Goal: Task Accomplishment & Management: Use online tool/utility

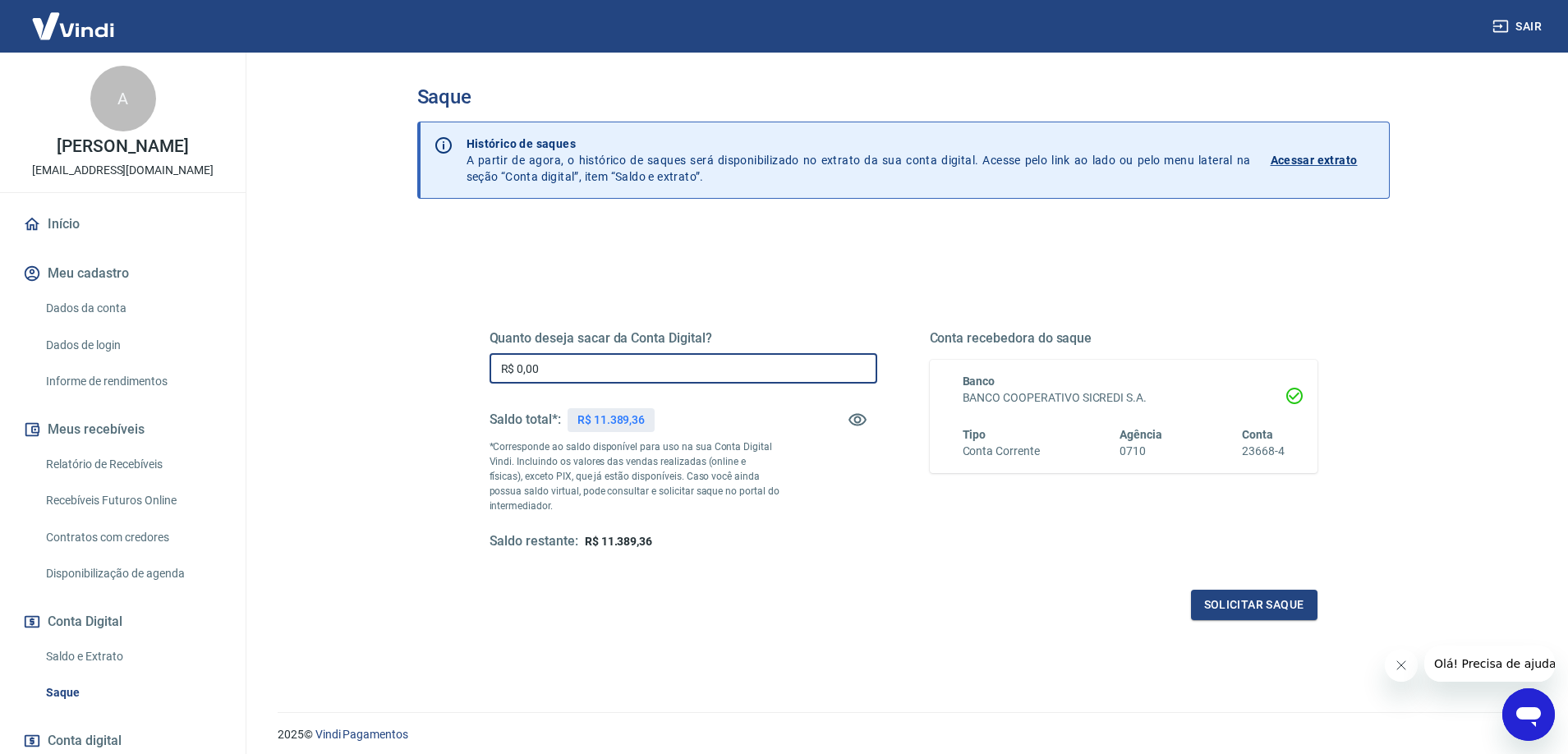
drag, startPoint x: 555, startPoint y: 368, endPoint x: 407, endPoint y: 375, distance: 148.2
click at [407, 375] on div "Saque Histórico de saques A partir de agora, o histórico de saques será disponi…" at bounding box center [904, 372] width 1012 height 640
type input "R$ 6.389,36"
click at [1264, 606] on button "Solicitar saque" at bounding box center [1254, 605] width 127 height 31
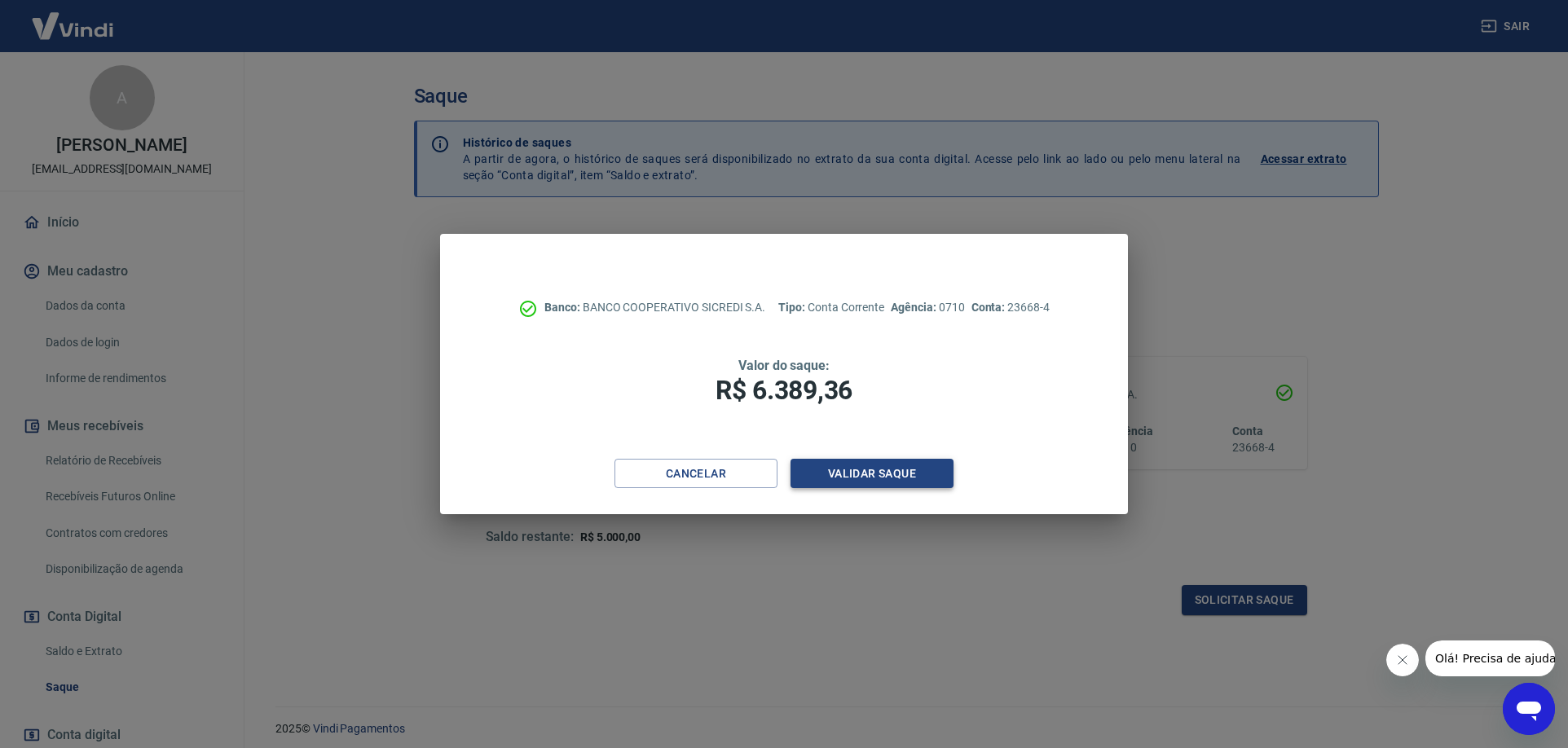
click at [868, 474] on button "Validar saque" at bounding box center [871, 474] width 163 height 30
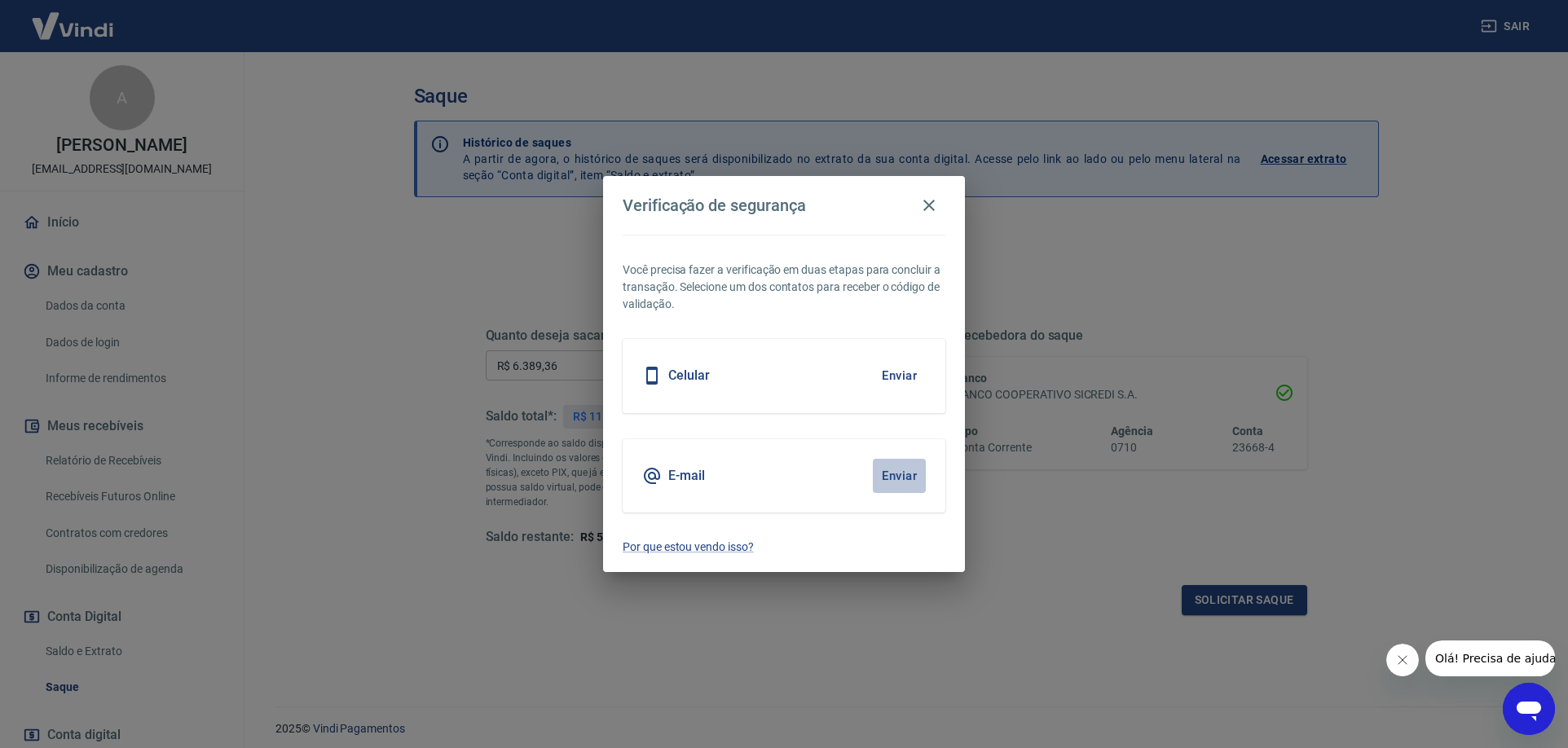
click at [894, 476] on button "Enviar" at bounding box center [899, 476] width 53 height 35
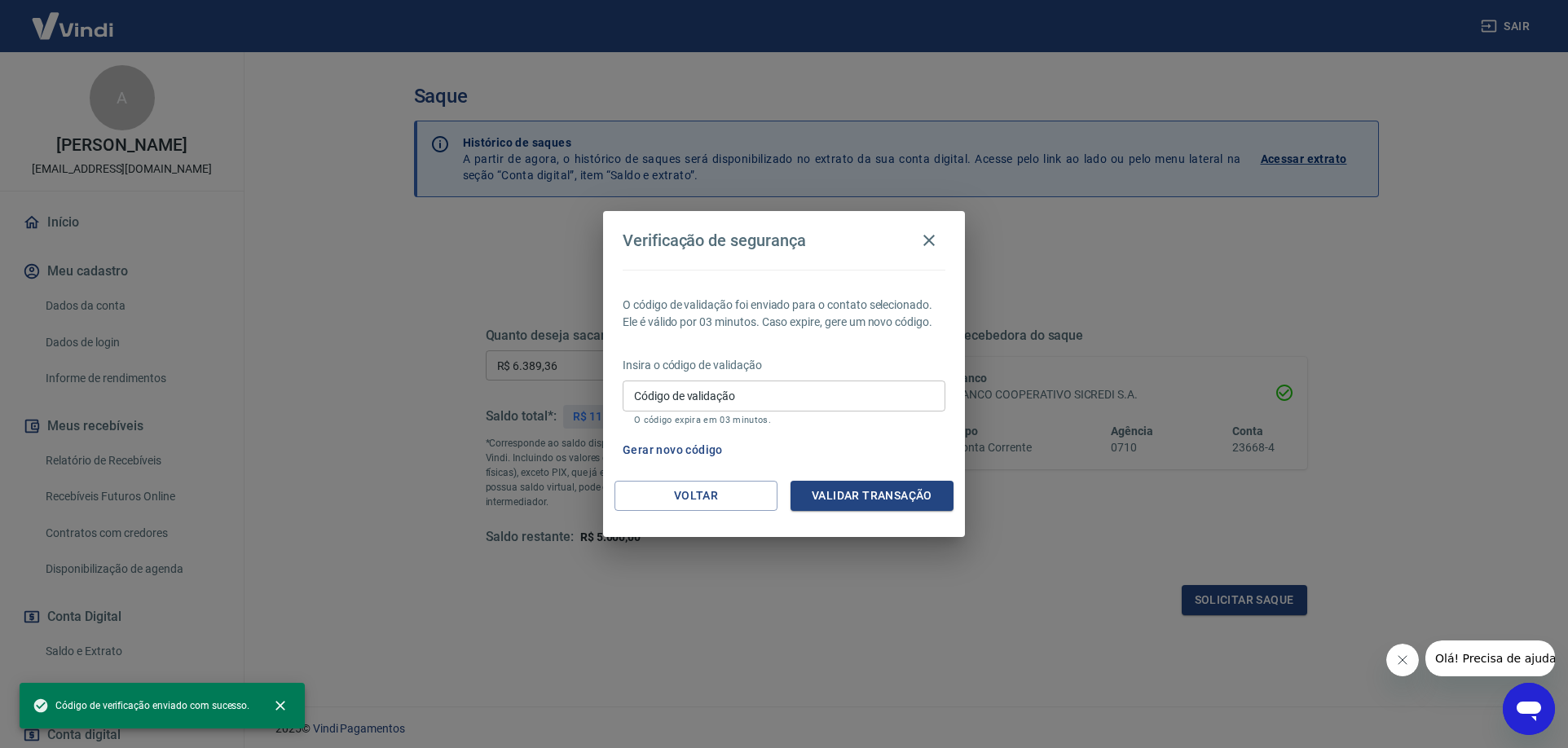
click at [775, 379] on div "Insira o código de validação Código de validação Código de validação O código e…" at bounding box center [784, 392] width 323 height 71
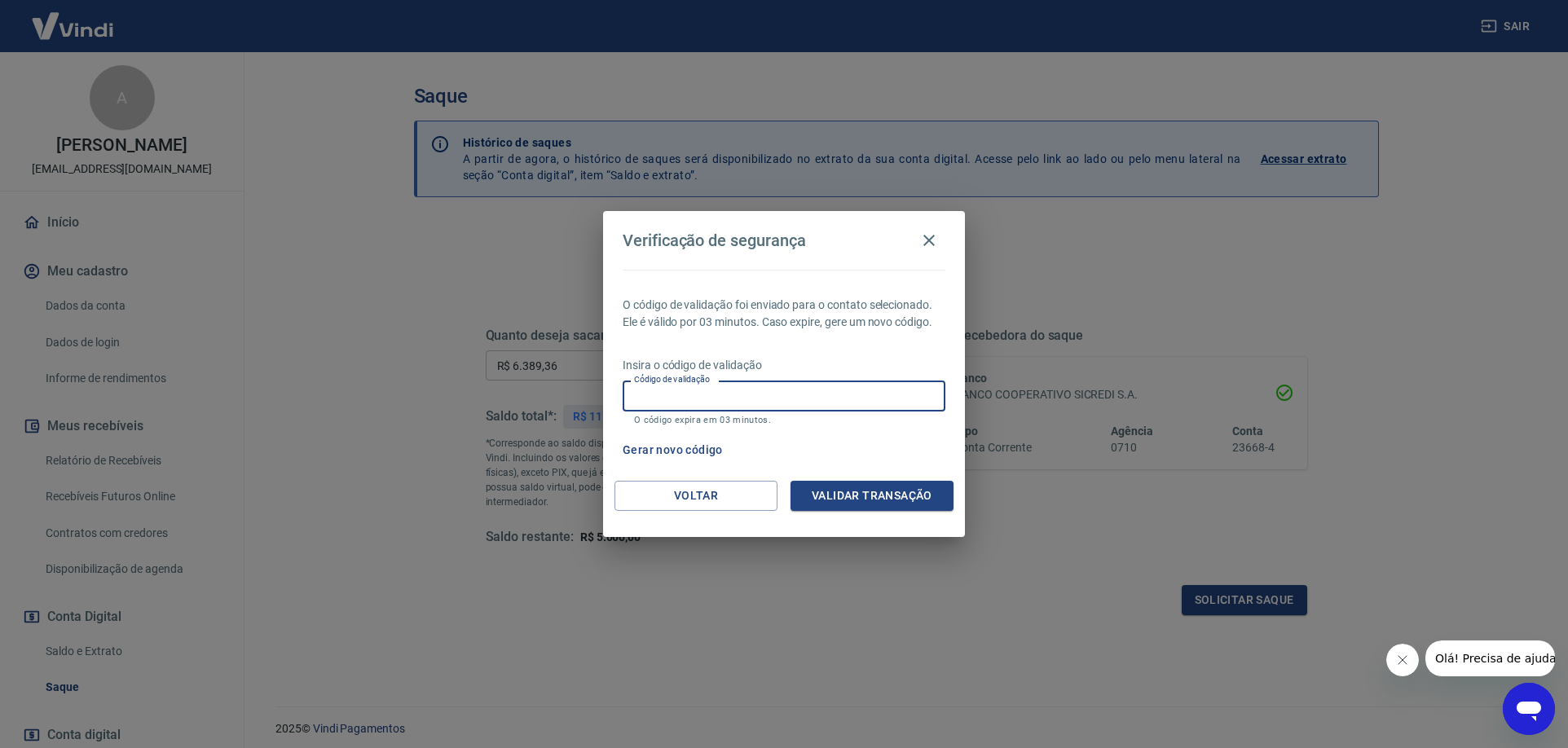
click at [775, 396] on input "Código de validação" at bounding box center [784, 396] width 323 height 30
type input "341060"
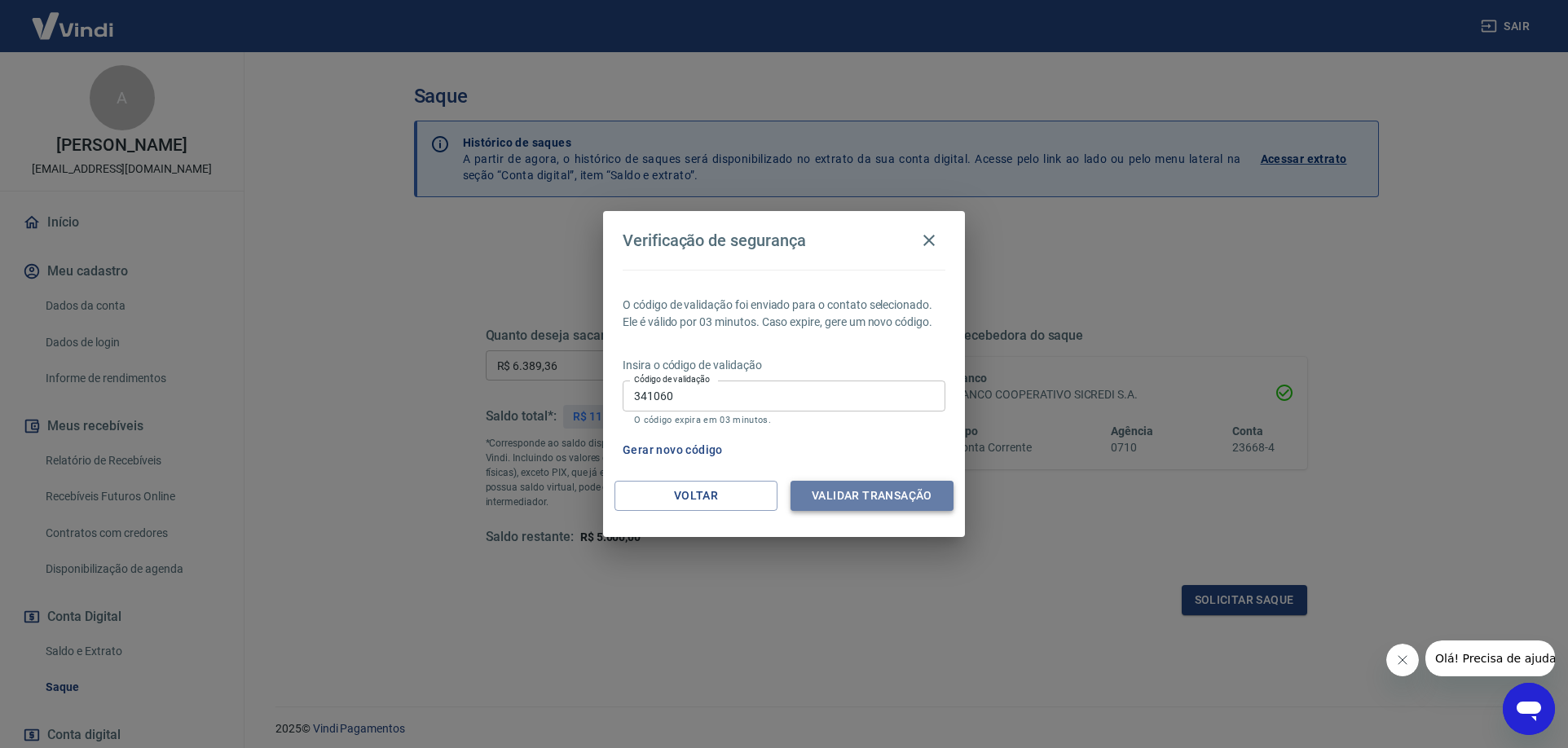
click at [901, 503] on button "Validar transação" at bounding box center [871, 496] width 163 height 30
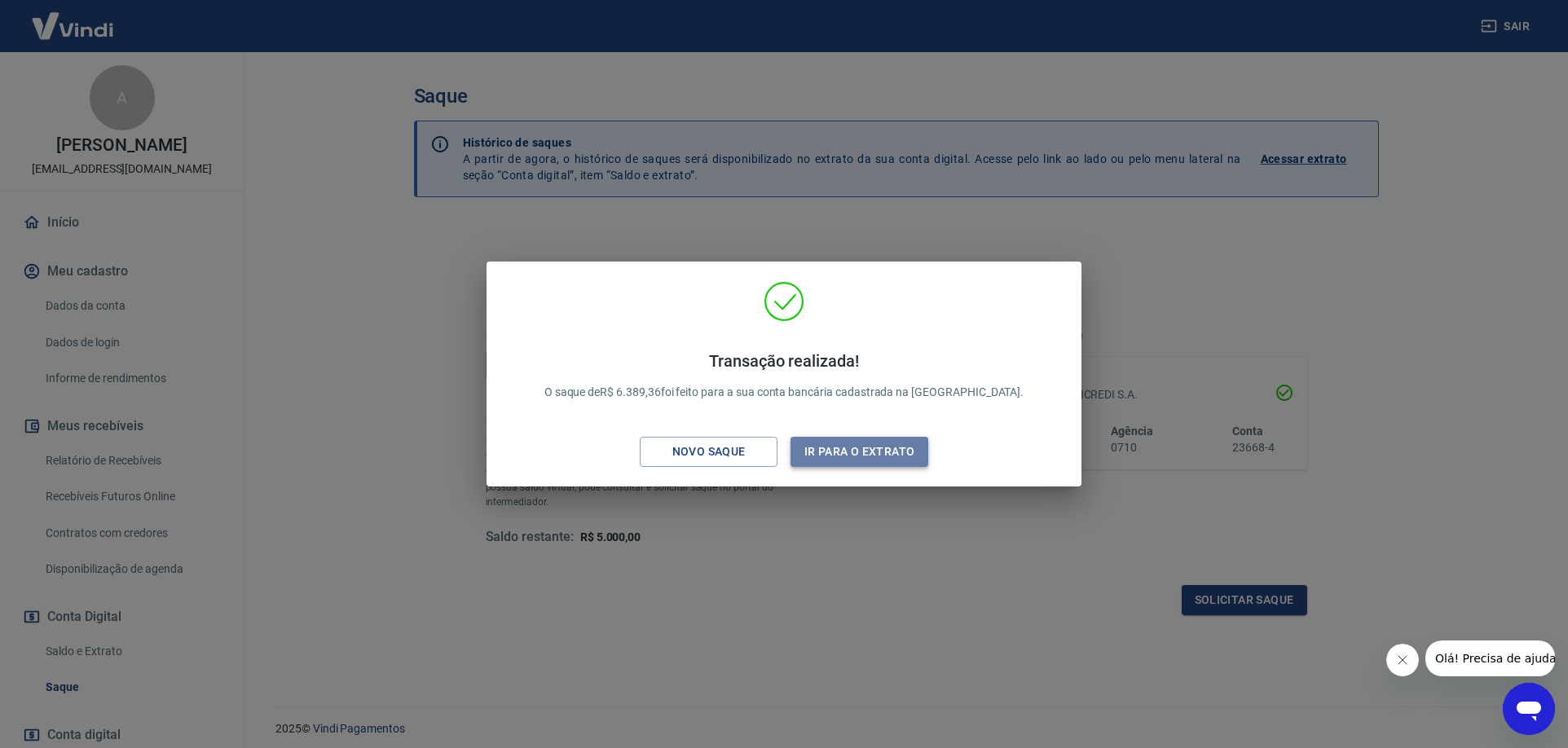
click at [843, 456] on button "Ir para o extrato" at bounding box center [859, 452] width 137 height 30
